Goal: Task Accomplishment & Management: Use online tool/utility

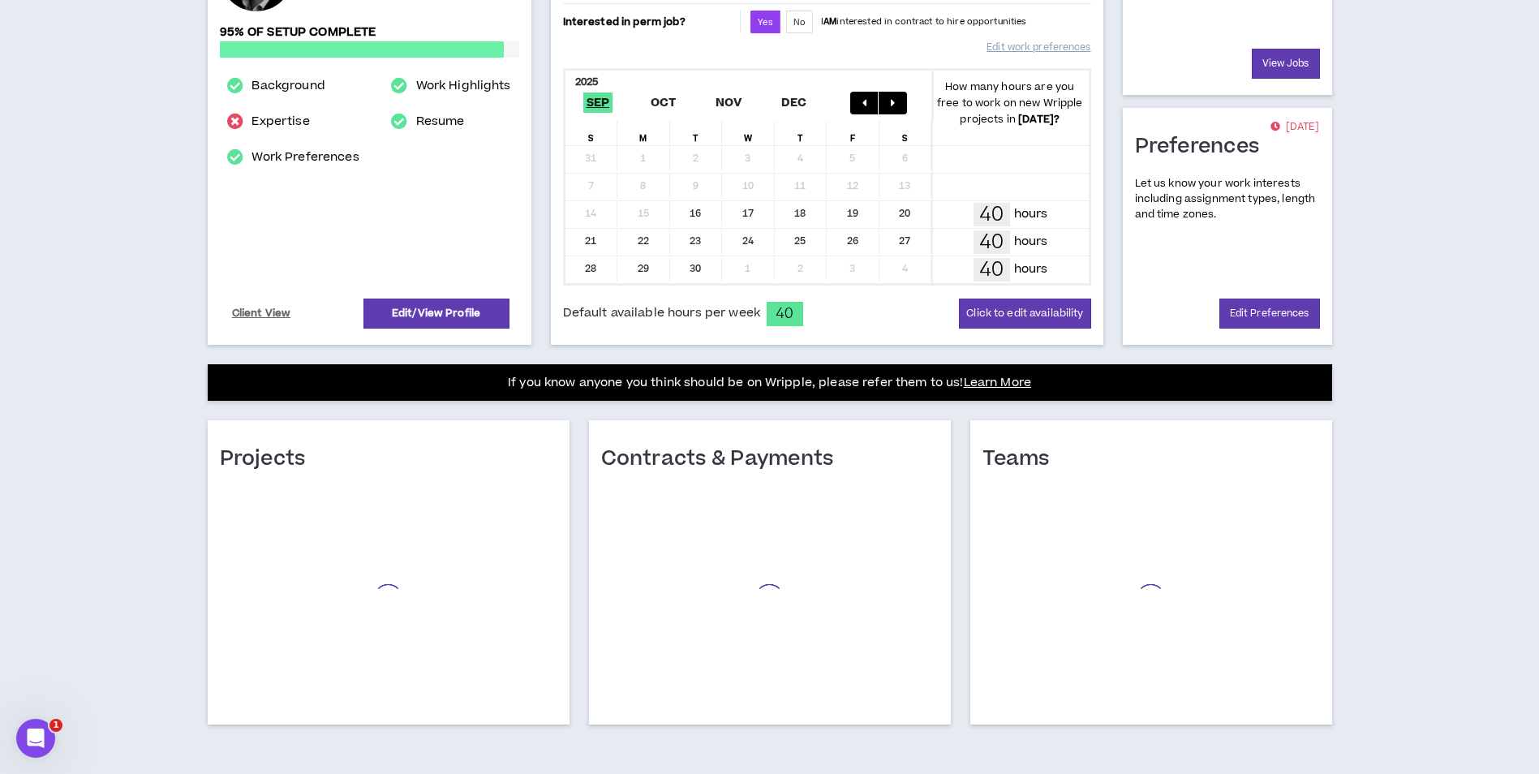
scroll to position [286, 0]
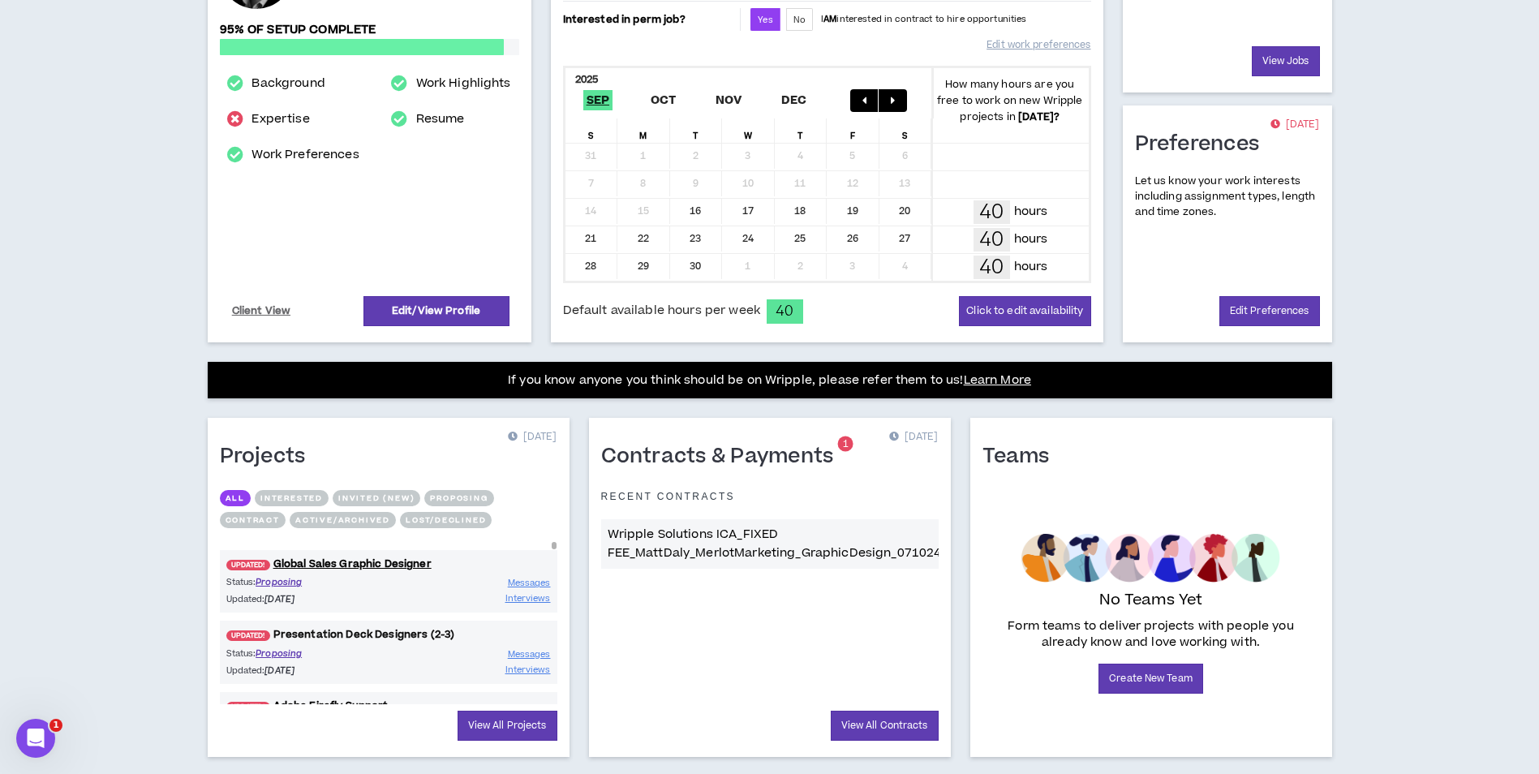
click at [381, 637] on link "UPDATED! Presentation Deck Designers (2-3)" at bounding box center [388, 634] width 337 height 15
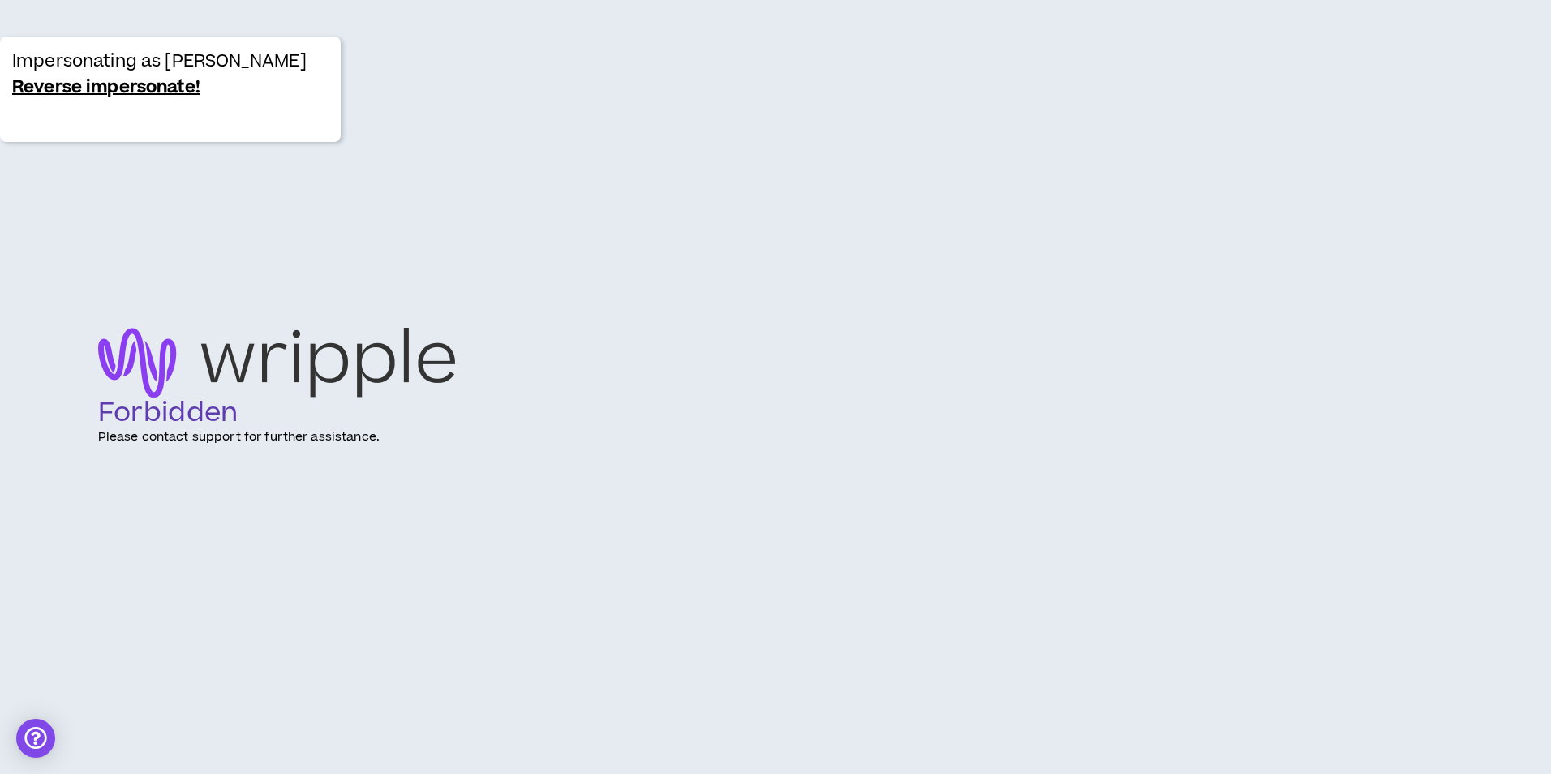
click at [102, 86] on link "Reverse impersonate!" at bounding box center [106, 88] width 188 height 26
